Goal: Information Seeking & Learning: Learn about a topic

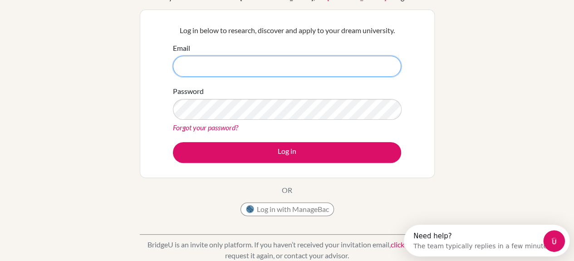
scroll to position [80, 0]
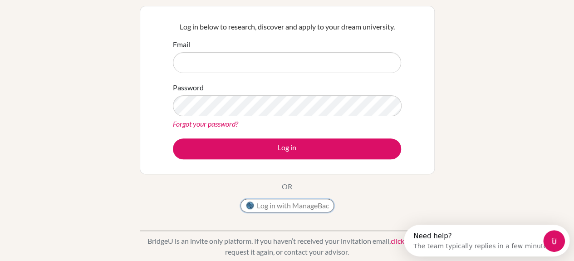
click at [317, 206] on button "Log in with ManageBac" at bounding box center [286, 206] width 93 height 14
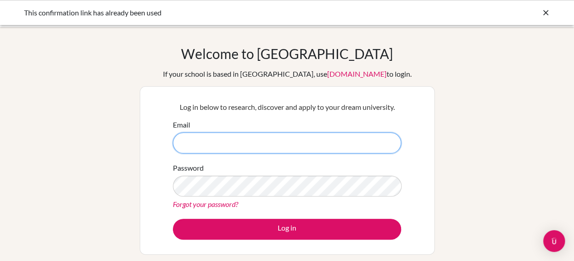
type input "tomoe-oi@gl.pen-kanagawa.ed.jp"
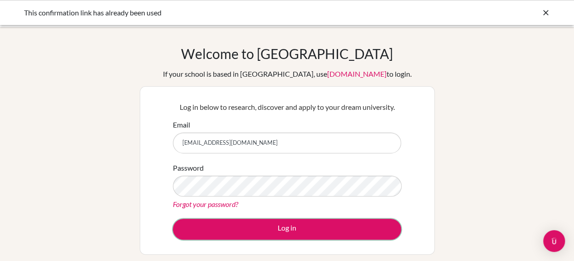
click at [293, 224] on button "Log in" at bounding box center [287, 229] width 228 height 21
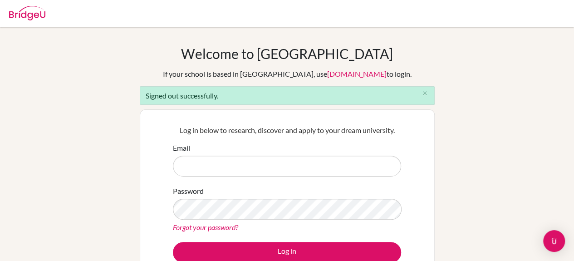
type input "tomoe-oi@gl.pen-kanagawa.ed.jp"
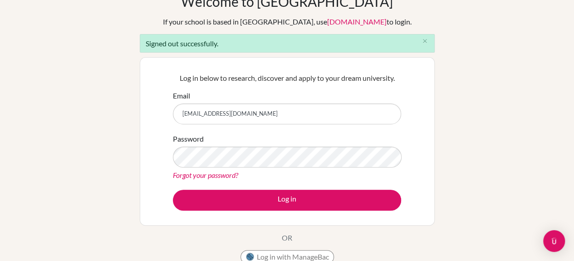
scroll to position [53, 0]
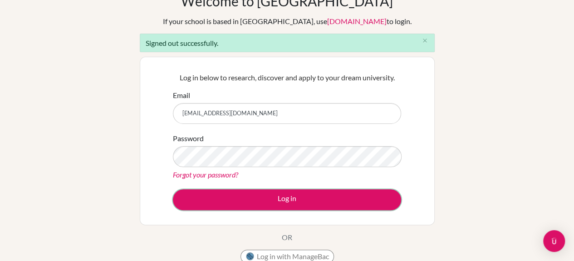
click at [362, 202] on button "Log in" at bounding box center [287, 199] width 228 height 21
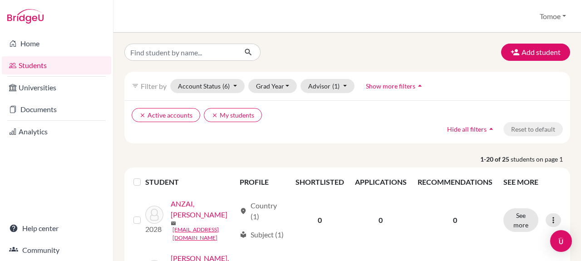
click at [27, 90] on link "Universities" at bounding box center [56, 87] width 109 height 18
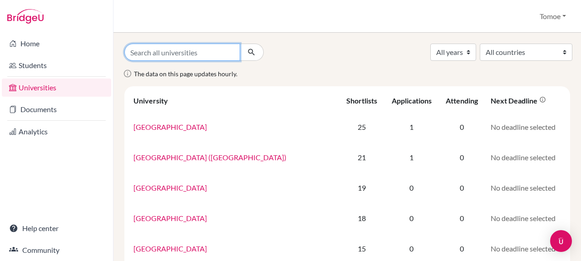
click at [210, 55] on input "Search all universities" at bounding box center [182, 52] width 116 height 17
click at [200, 55] on input "Search all universities" at bounding box center [182, 52] width 116 height 17
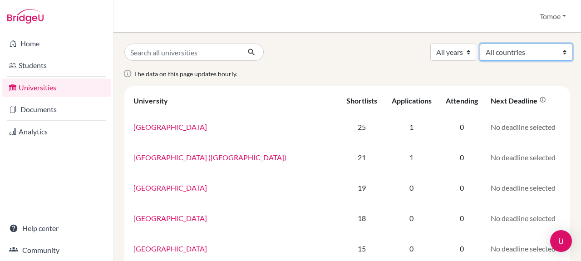
click at [489, 50] on select "All countries Australia Austria Belgium Bulgaria Canada France Germany Hungary …" at bounding box center [525, 52] width 93 height 17
select select "58"
click at [479, 44] on select "All countries Australia Austria Belgium Bulgaria Canada France Germany Hungary …" at bounding box center [525, 52] width 93 height 17
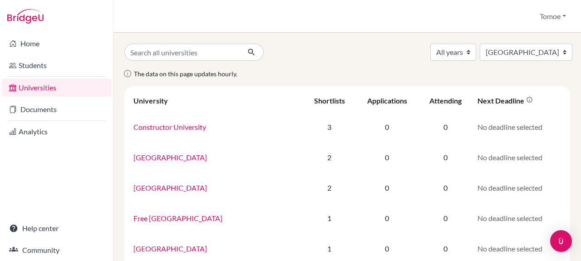
select select "58"
click at [448, 56] on select "All years 2028 2027 2026 2025 2024 2023 2022 1990" at bounding box center [453, 52] width 46 height 17
select select "2025"
click at [430, 44] on select "All years 2028 2027 2026 2025 2024 2023 2022 1990" at bounding box center [453, 52] width 46 height 17
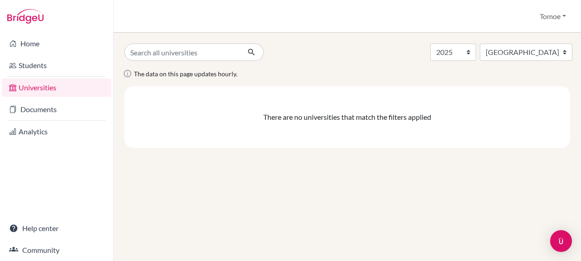
select select "2025"
select select "58"
click at [463, 54] on select "All years 2028 2027 2026 2025 2024 2023 2022 1990" at bounding box center [453, 52] width 46 height 17
select select "2028"
click at [430, 44] on select "All years 2028 2027 2026 2025 2024 2023 2022 1990" at bounding box center [453, 52] width 46 height 17
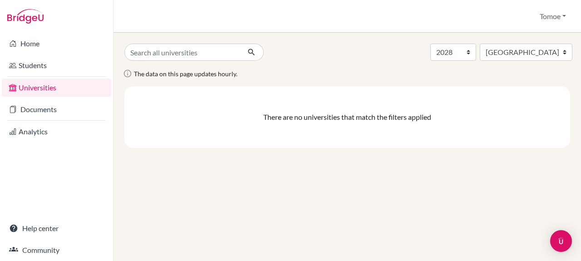
select select "2028"
select select "58"
click at [451, 53] on select "All years 2028 2027 2026 2025 2024 2023 2022 1990" at bounding box center [453, 52] width 46 height 17
select select "all_years"
click at [430, 44] on select "All years 2028 2027 2026 2025 2024 2023 2022 1990" at bounding box center [453, 52] width 46 height 17
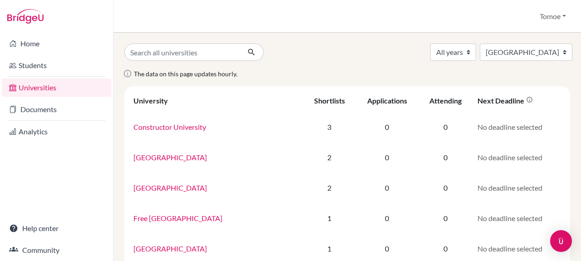
select select "58"
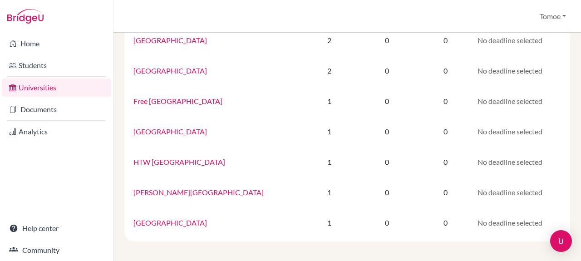
scroll to position [119, 0]
